Goal: Task Accomplishment & Management: Complete application form

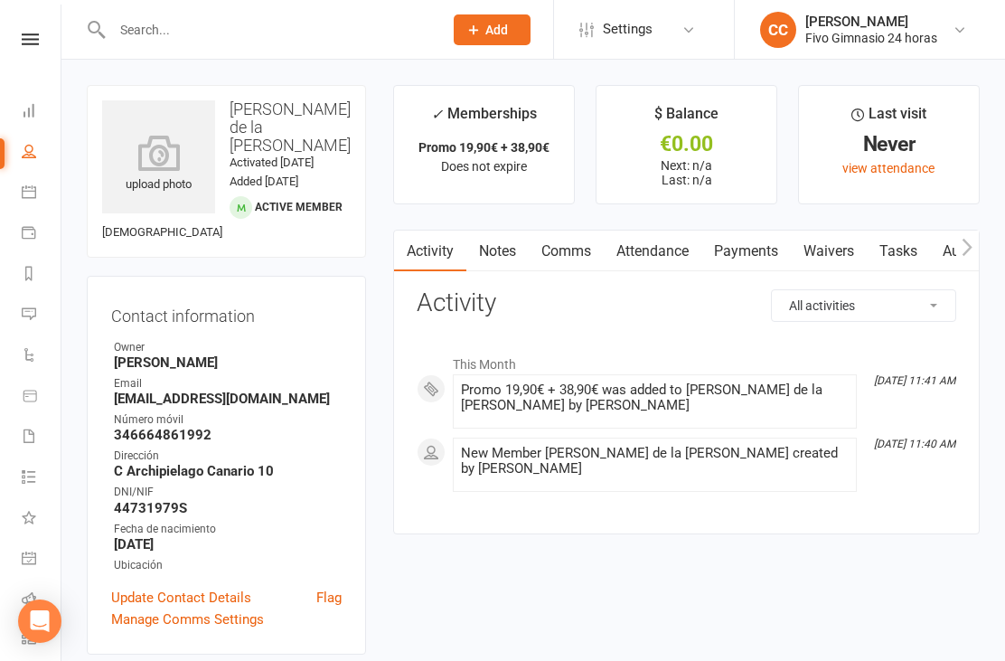
click at [142, 171] on icon at bounding box center [158, 153] width 113 height 36
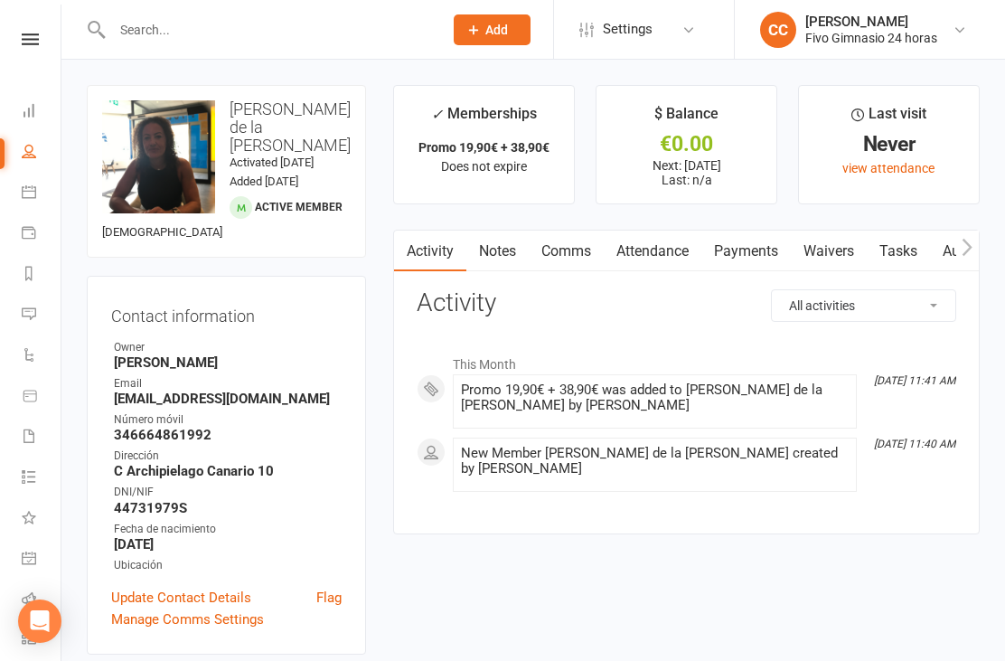
click at [835, 255] on link "Waivers" at bounding box center [829, 251] width 76 height 42
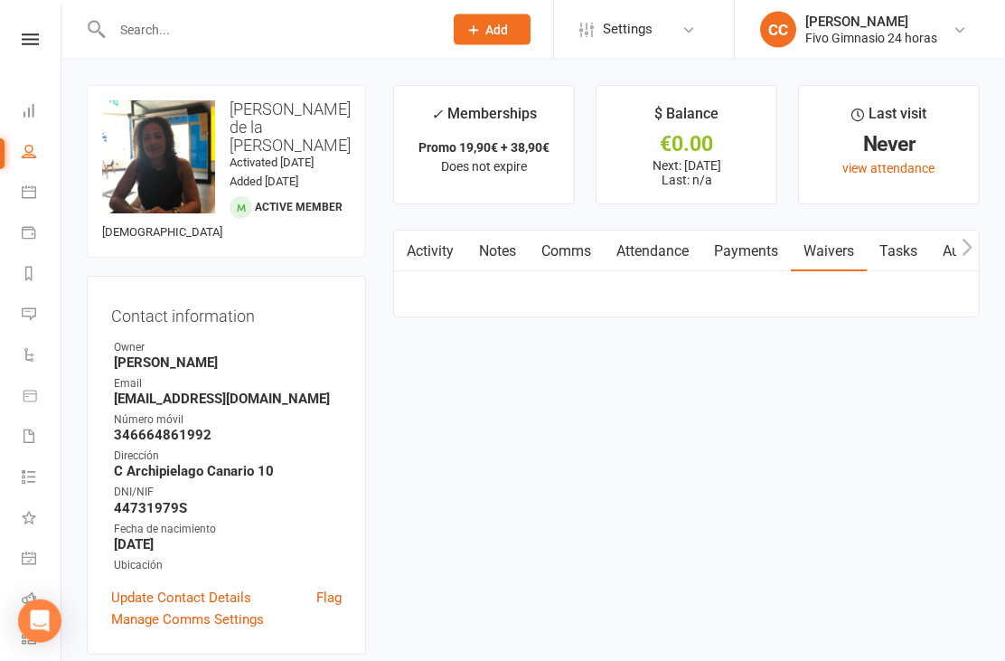
scroll to position [58, 0]
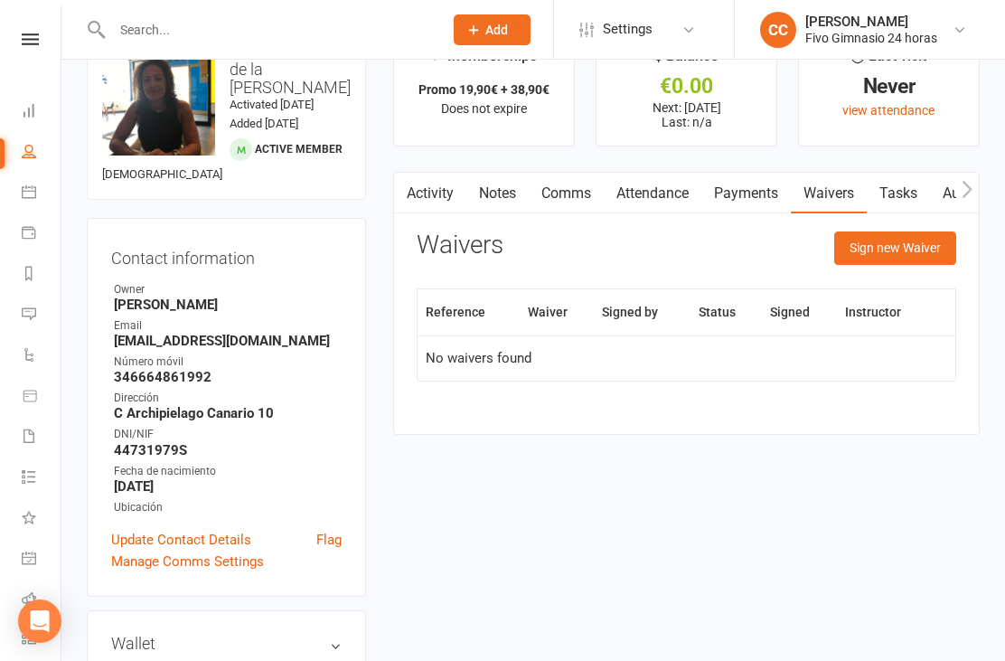
click at [892, 251] on button "Sign new Waiver" at bounding box center [895, 247] width 122 height 33
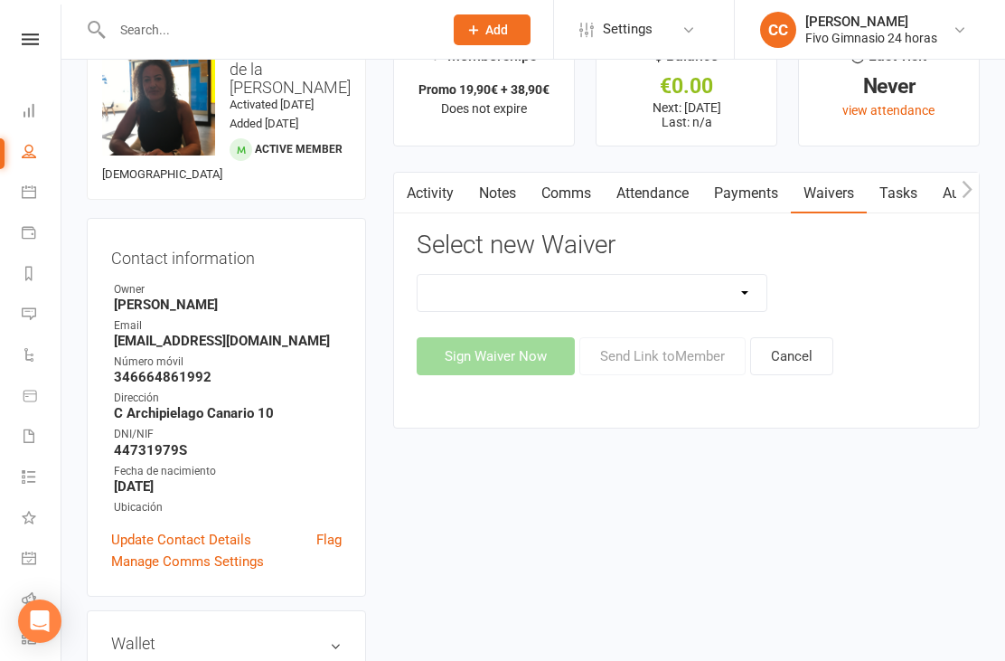
click at [656, 293] on select "Actualización De Datos De Pago Alta Online Certificación Finalización Contrato …" at bounding box center [592, 293] width 349 height 36
select select "1939"
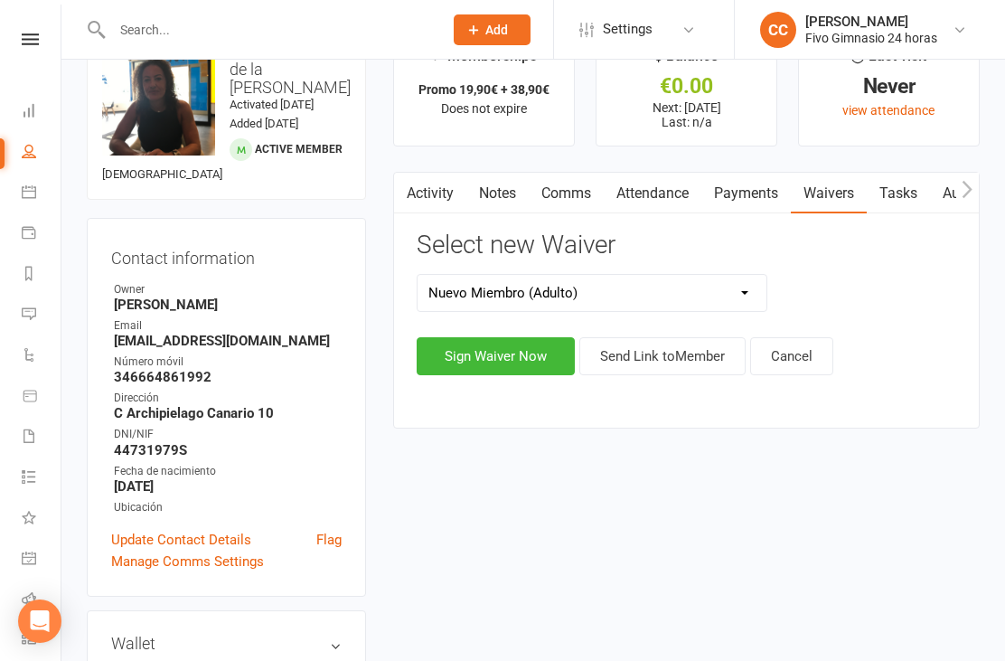
click at [501, 360] on button "Sign Waiver Now" at bounding box center [496, 356] width 158 height 38
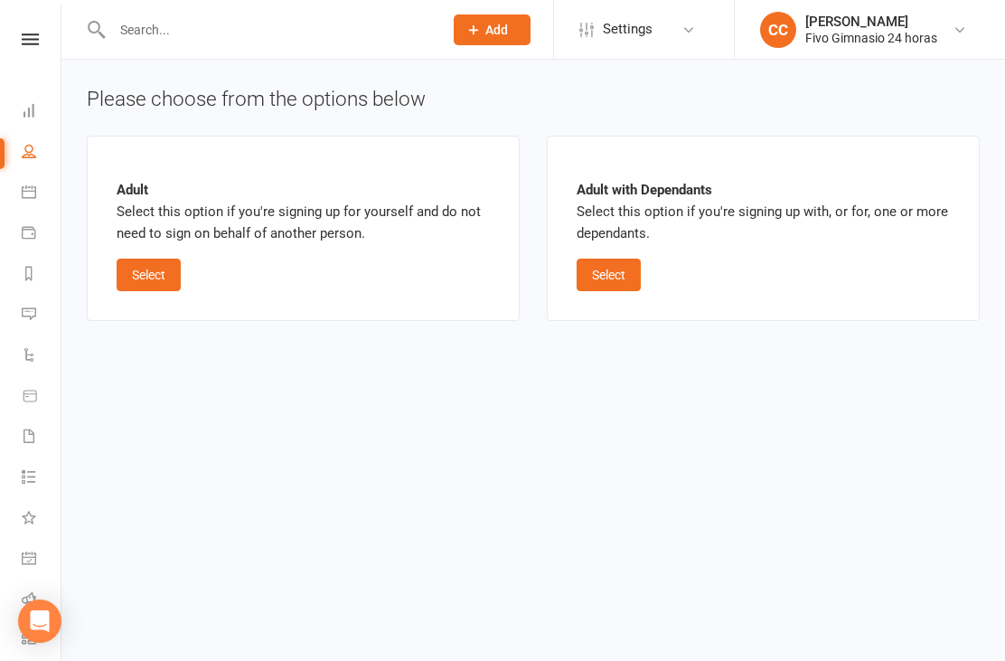
click at [132, 277] on button "Select" at bounding box center [149, 274] width 64 height 33
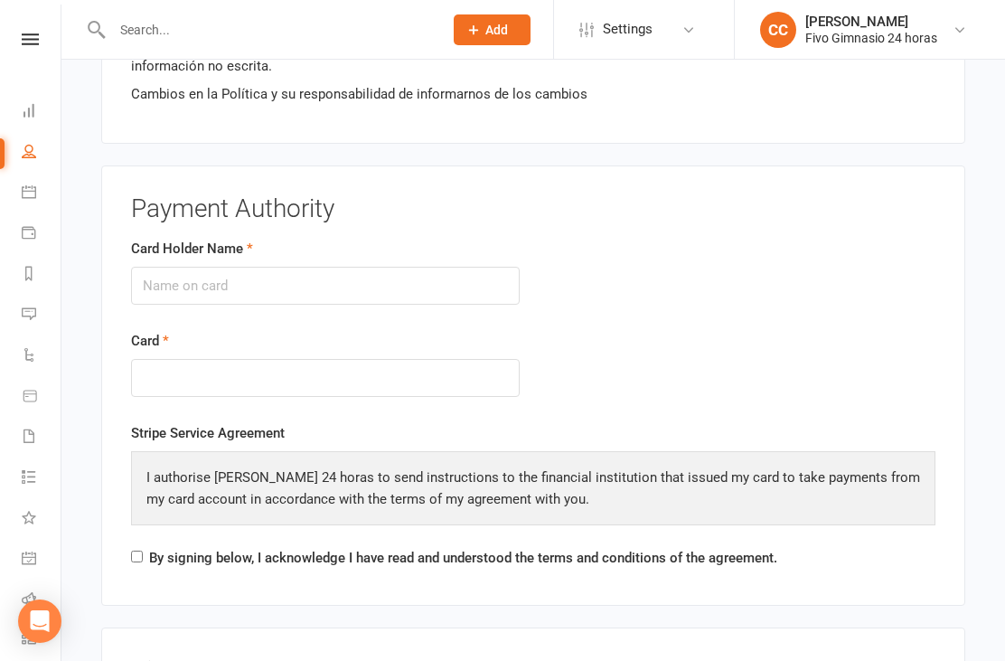
scroll to position [1968, 0]
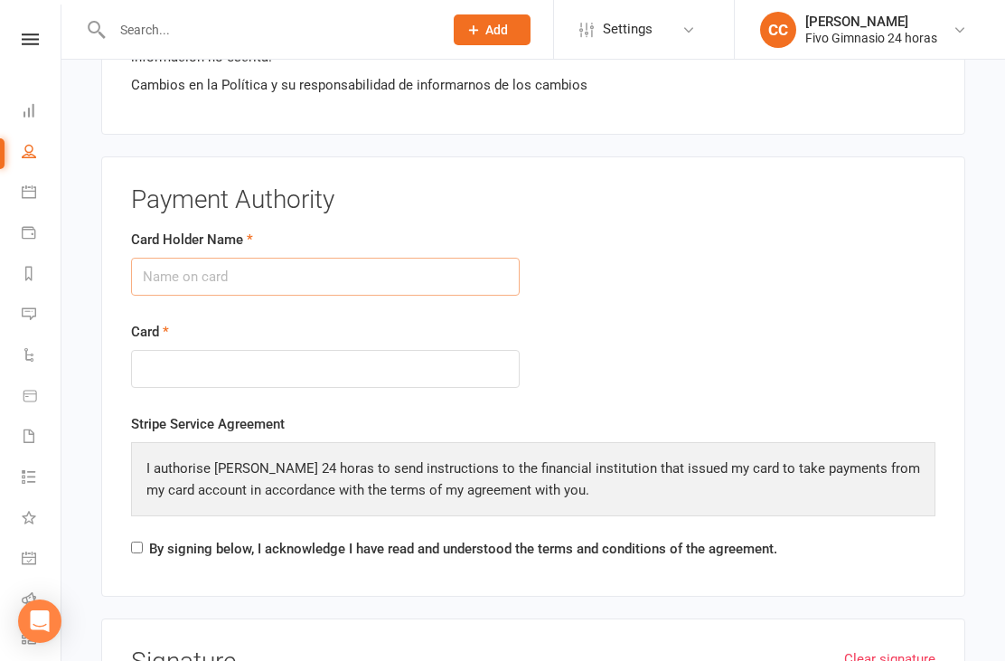
click at [218, 275] on input "Card Holder Name" at bounding box center [325, 277] width 389 height 38
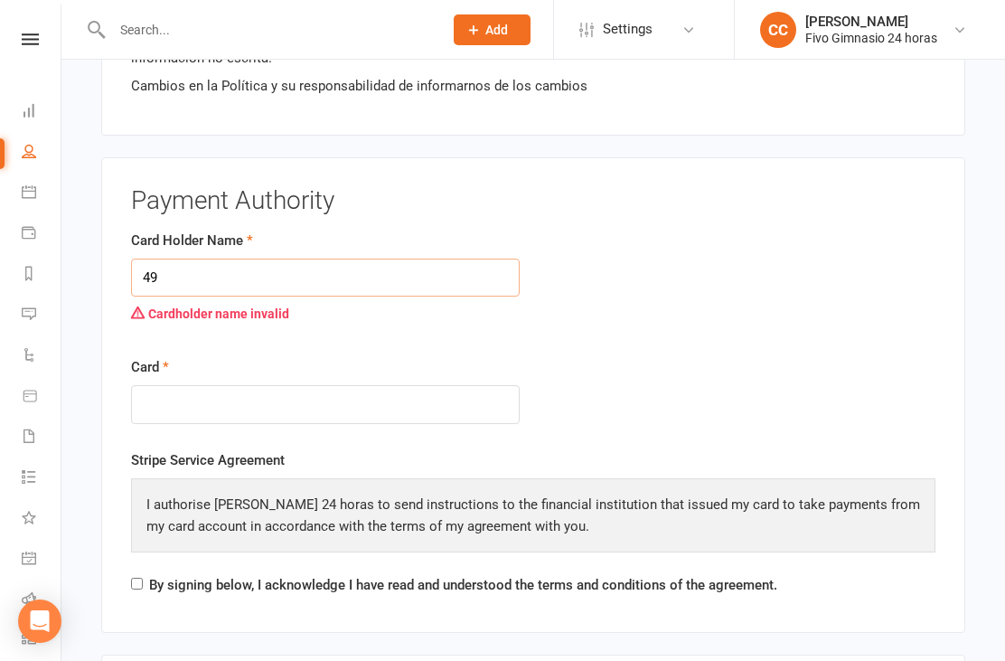
type input "4"
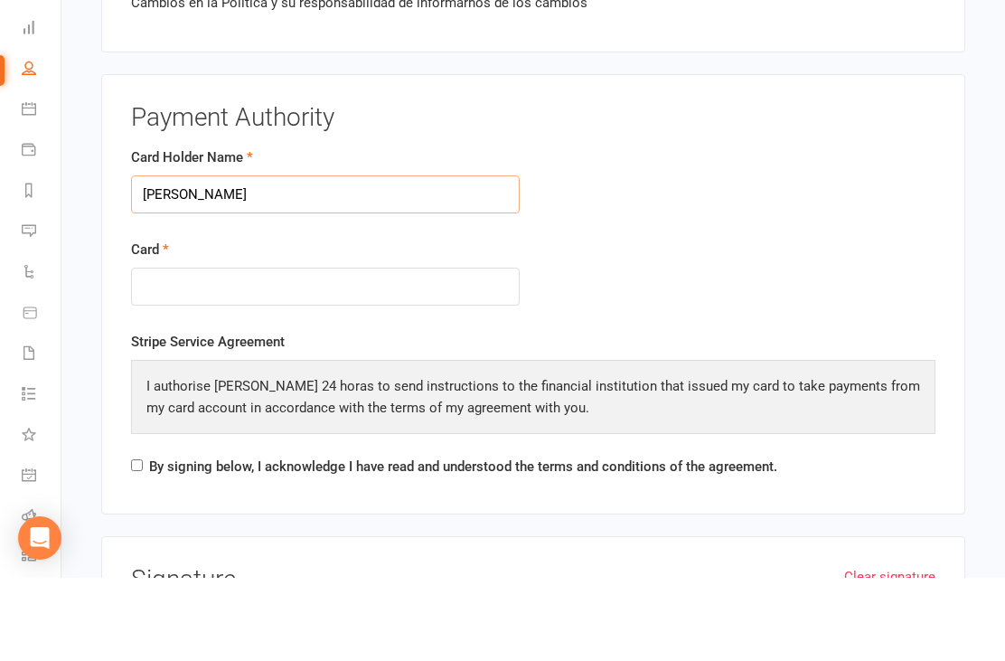
type input "[PERSON_NAME]"
click at [241, 351] on div at bounding box center [325, 370] width 389 height 39
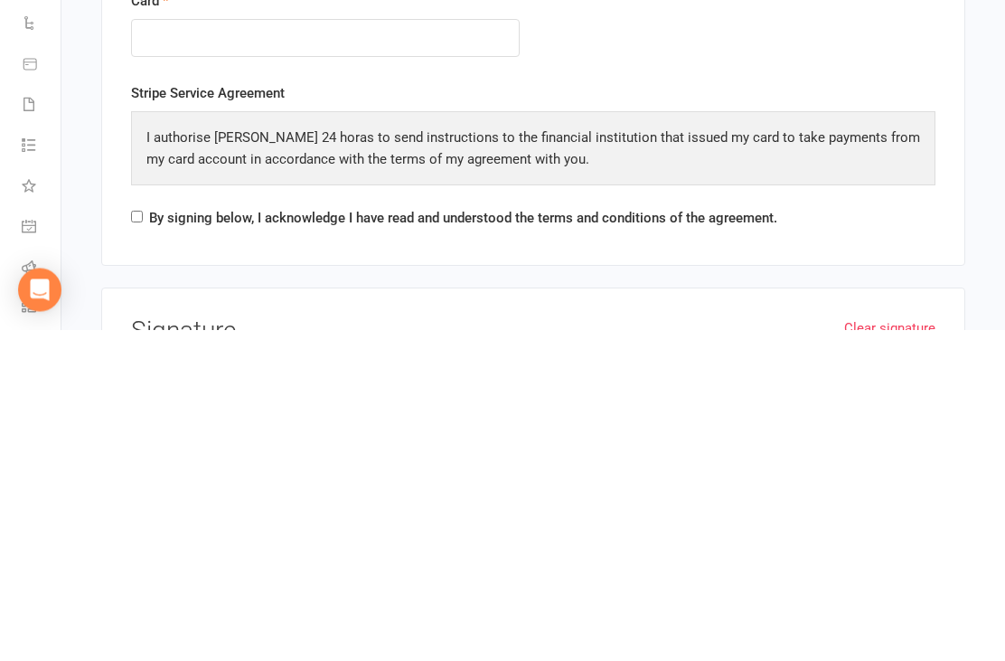
click at [142, 542] on input "By signing below, I acknowledge I have read and understood the terms and condit…" at bounding box center [137, 548] width 12 height 12
checkbox input "true"
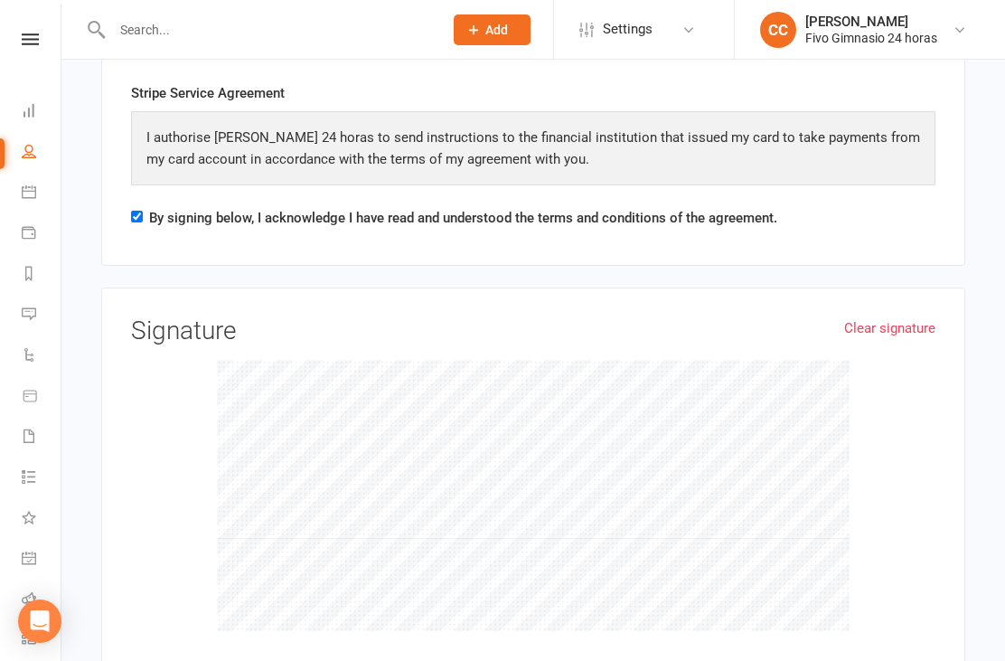
click at [501, 10] on div "Prospect Member Non-attending contact Class / event Appointment Task Add" at bounding box center [491, 29] width 123 height 59
click at [478, 17] on button "Add" at bounding box center [492, 29] width 77 height 31
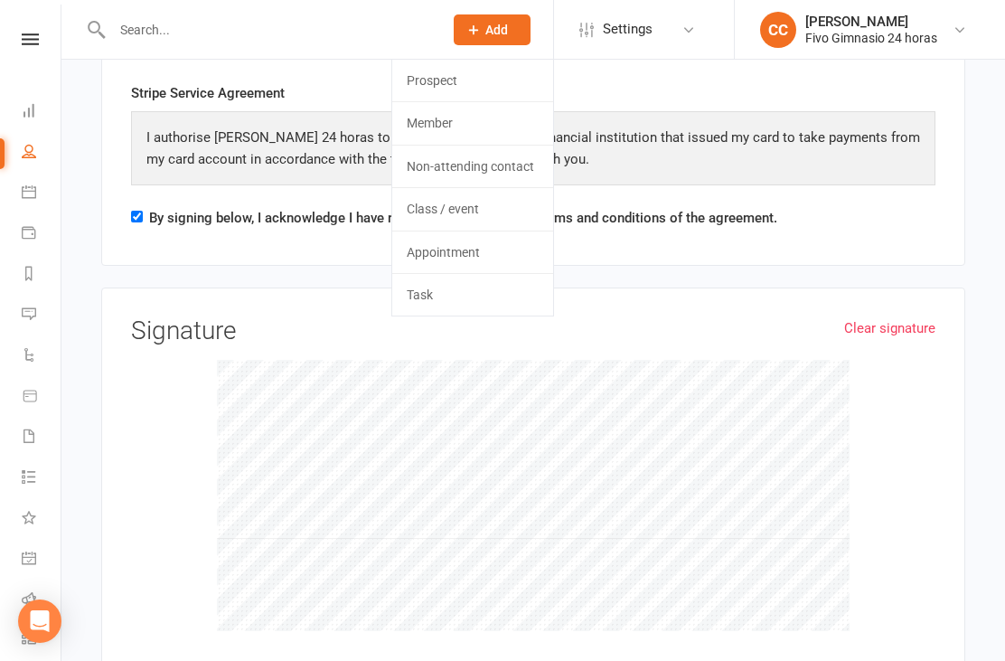
click at [250, 294] on div "Clear signature Signature" at bounding box center [533, 481] width 864 height 388
click at [491, 39] on button "Add" at bounding box center [492, 29] width 77 height 31
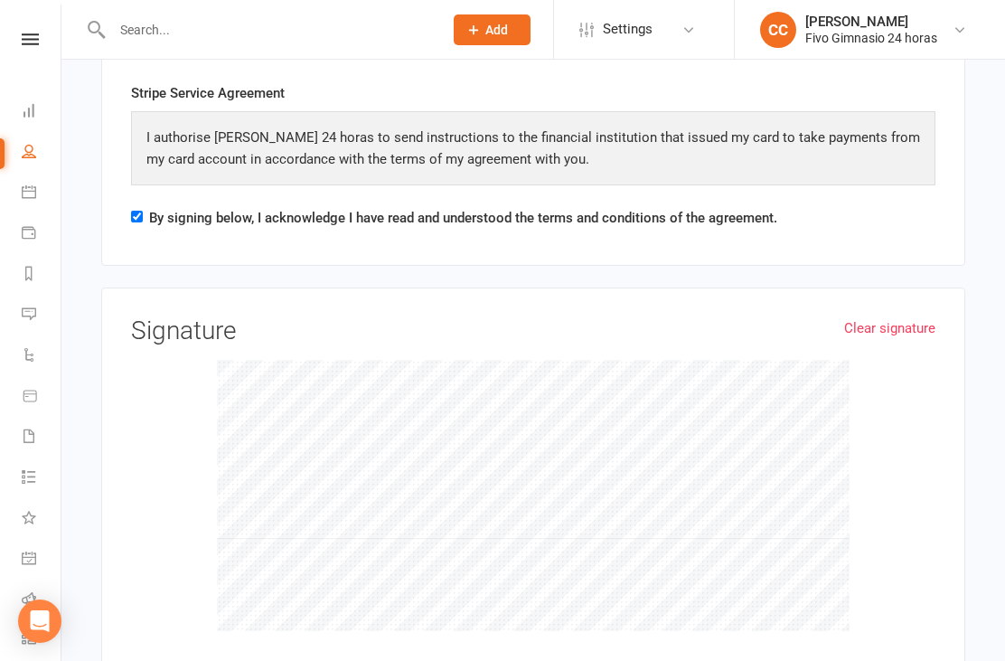
click at [489, 44] on button "Add" at bounding box center [492, 29] width 77 height 31
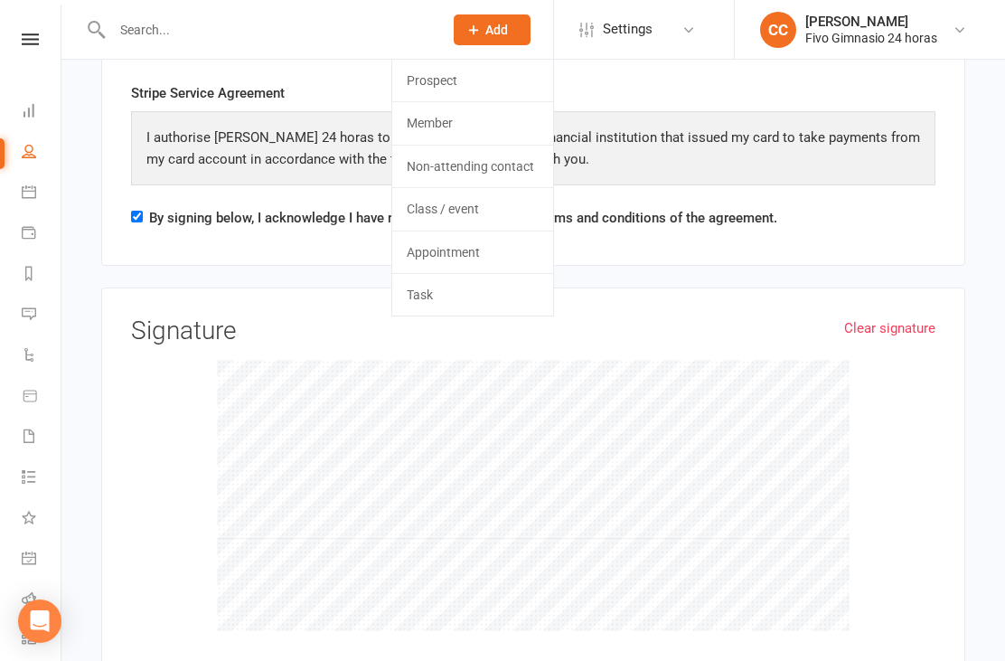
click at [317, 34] on input "text" at bounding box center [269, 29] width 324 height 25
click at [736, 287] on div "Clear signature Signature" at bounding box center [533, 481] width 864 height 388
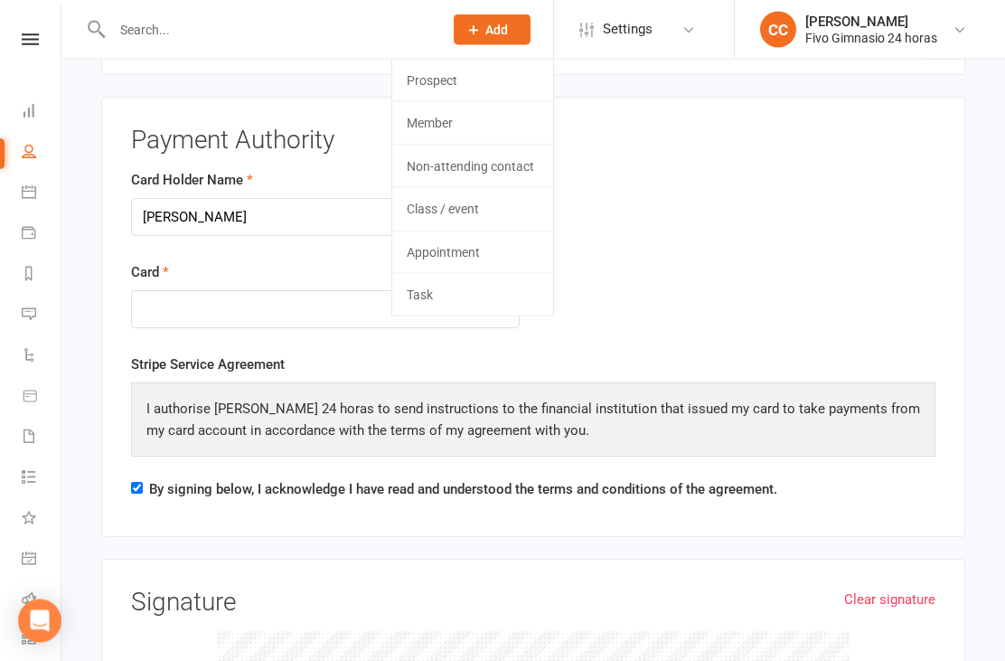
click at [500, 27] on span "Add" at bounding box center [496, 30] width 23 height 14
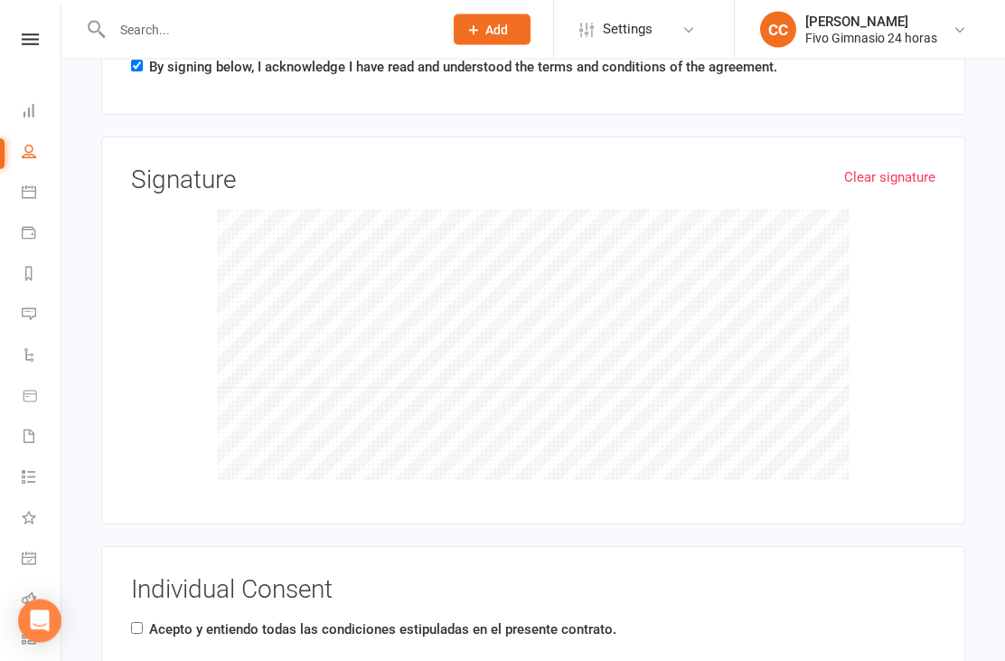
scroll to position [2447, 0]
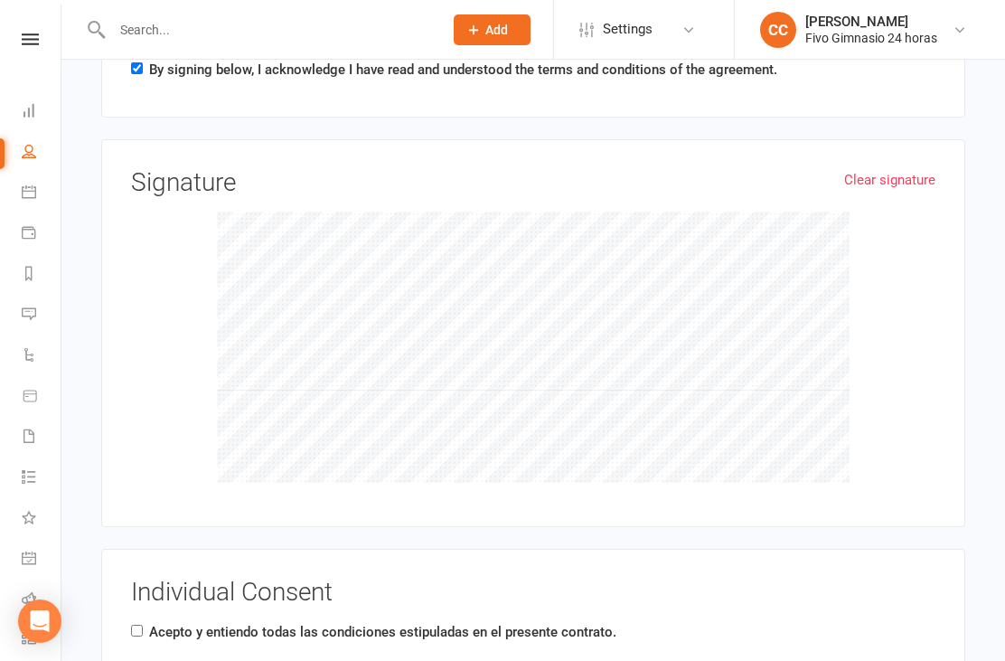
checkbox input "true"
click at [135, 625] on input "Acepto y entiendo todas las condiciones estipuladas en el presente contrato." at bounding box center [137, 631] width 12 height 12
checkbox input "true"
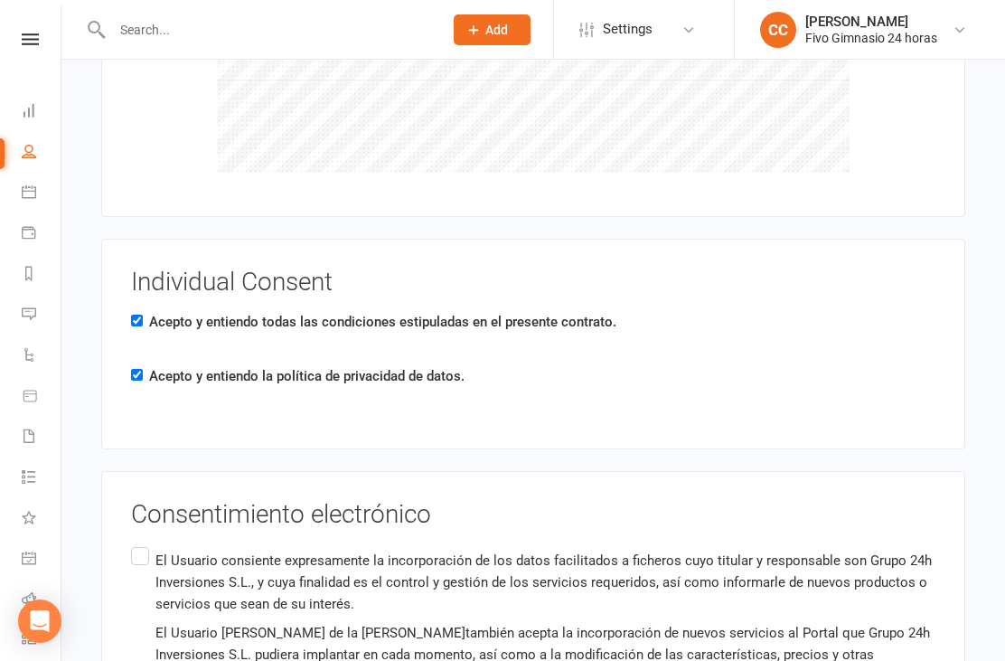
click at [143, 543] on input "El Usuario consiente expresamente la incorporación de los datos facilitados a f…" at bounding box center [137, 543] width 12 height 0
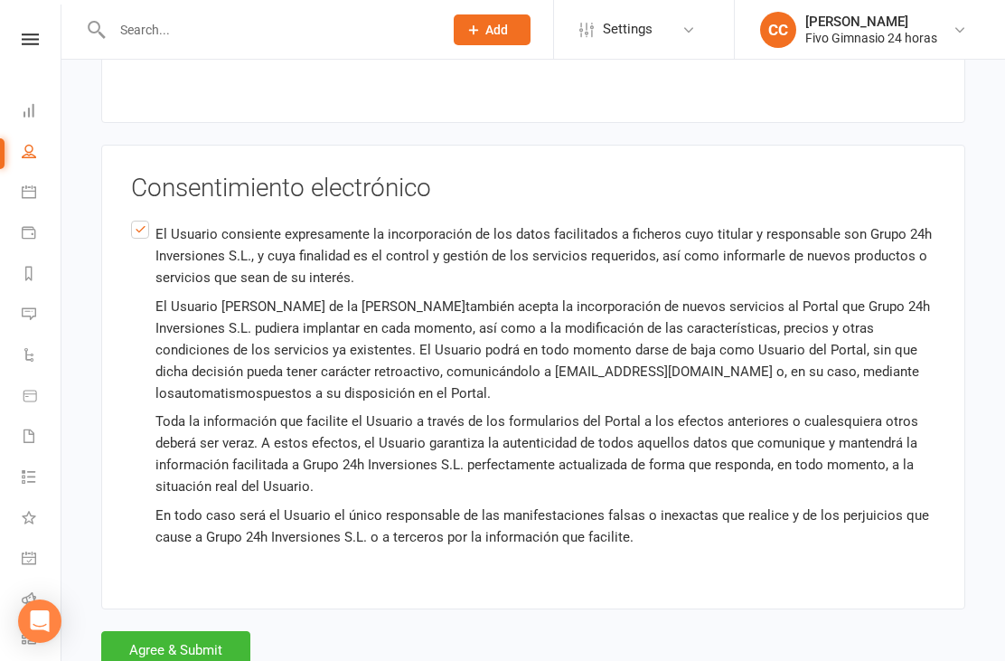
scroll to position [3092, 0]
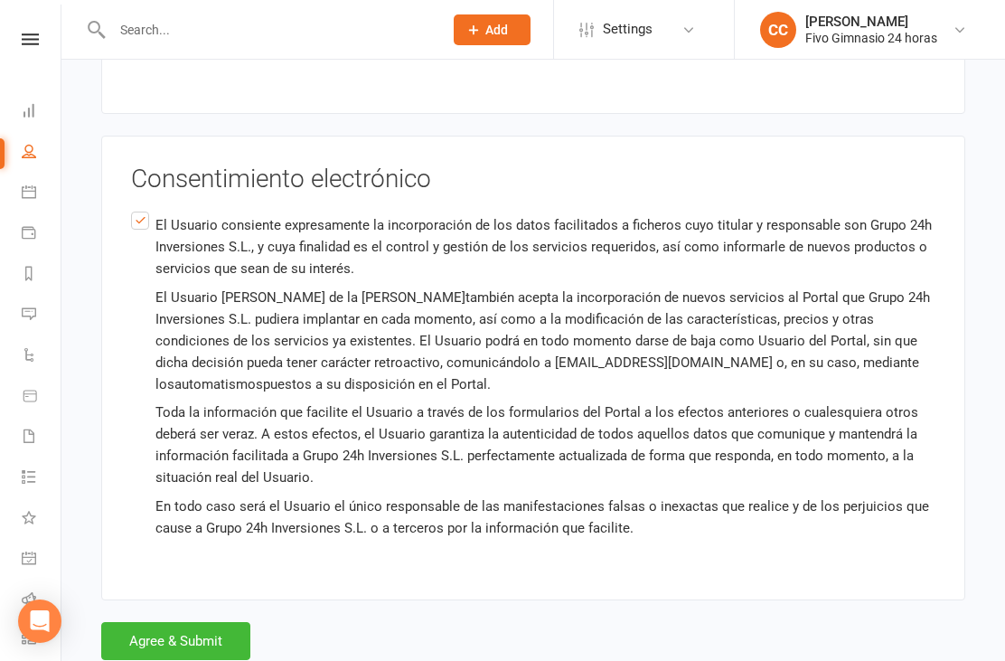
click at [189, 646] on button "Agree & Submit" at bounding box center [175, 641] width 149 height 38
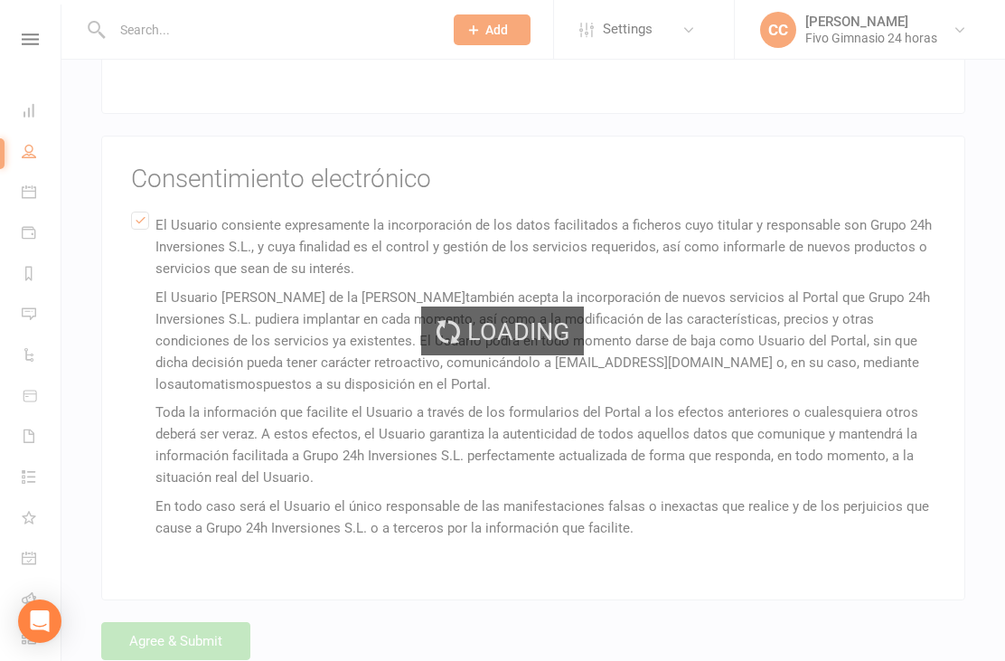
scroll to position [0, 0]
